Goal: Browse casually: Explore the website without a specific task or goal

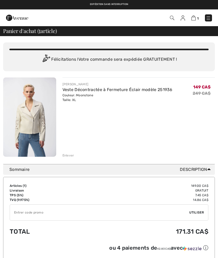
click at [183, 18] on img at bounding box center [183, 17] width 4 height 5
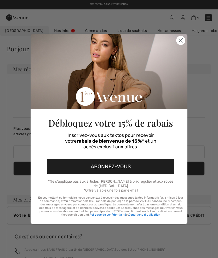
checkbox input "true"
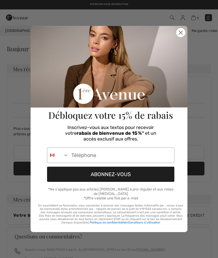
click at [178, 33] on circle "Close dialog" at bounding box center [181, 32] width 9 height 9
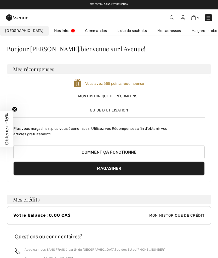
click at [123, 31] on link "Liste de souhaits" at bounding box center [132, 31] width 40 height 10
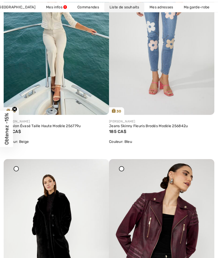
scroll to position [136, 0]
click at [84, 58] on img at bounding box center [57, 36] width 106 height 158
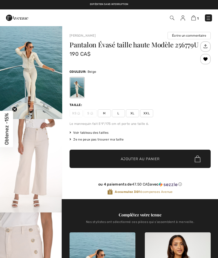
click at [50, 70] on img "1 / 8" at bounding box center [31, 72] width 62 height 93
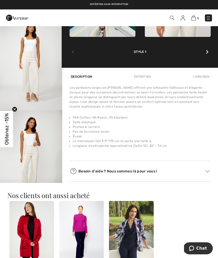
scroll to position [280, 0]
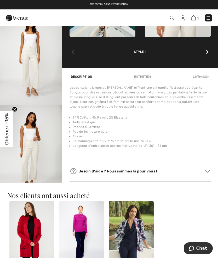
click at [37, 71] on img "7 / 8" at bounding box center [31, 58] width 62 height 93
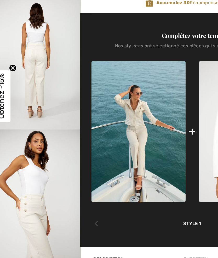
scroll to position [147, 0]
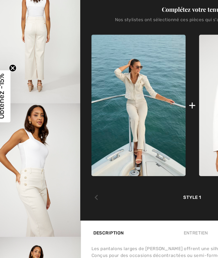
click at [79, 86] on img at bounding box center [103, 135] width 66 height 99
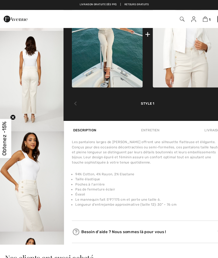
scroll to position [120, 0]
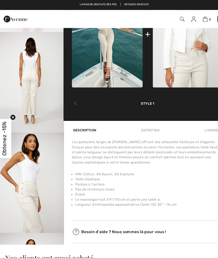
click at [32, 62] on img "5 / 8" at bounding box center [31, 76] width 62 height 93
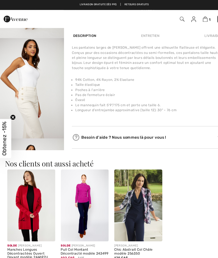
scroll to position [338, 0]
click at [39, 93] on img "6 / 8" at bounding box center [31, 81] width 62 height 93
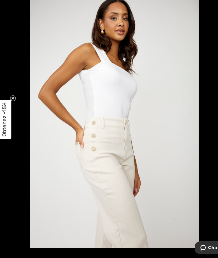
scroll to position [341, 0]
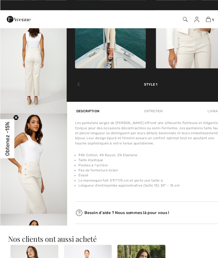
scroll to position [255, 0]
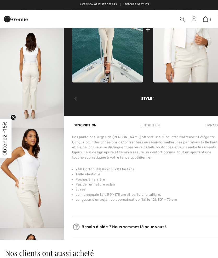
click at [78, 28] on img at bounding box center [103, 27] width 66 height 99
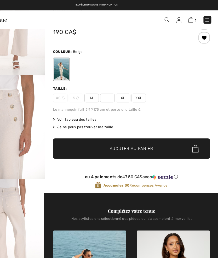
scroll to position [0, 0]
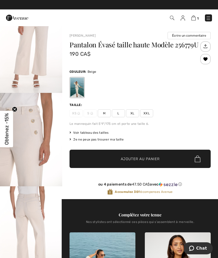
click at [15, 19] on img at bounding box center [17, 18] width 22 height 10
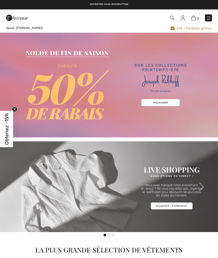
checkbox input "true"
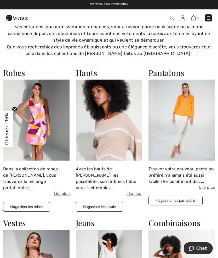
scroll to position [264, 0]
